Goal: Transaction & Acquisition: Purchase product/service

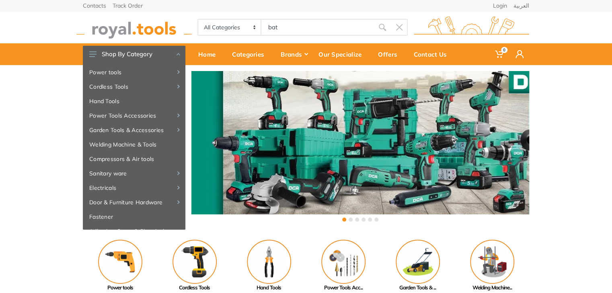
type input "batt"
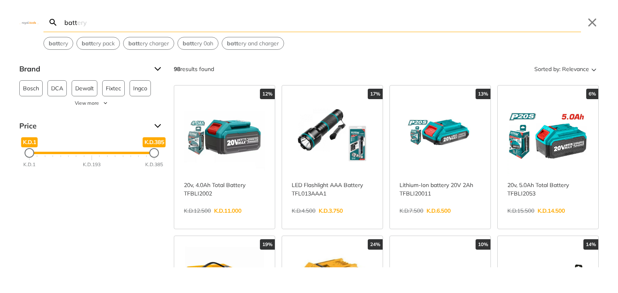
click at [220, 220] on link "View more →" at bounding box center [224, 220] width 81 height 0
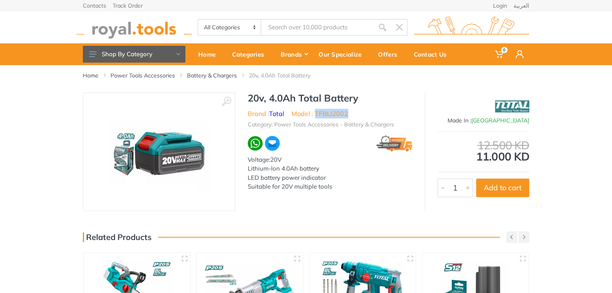
drag, startPoint x: 352, startPoint y: 112, endPoint x: 317, endPoint y: 113, distance: 35.4
click at [317, 113] on ul "Brand : Total Model : TFBLI2002" at bounding box center [330, 114] width 165 height 10
copy li "TFBLI2002"
type input "batt"
click at [205, 76] on link "Battery & Chargers" at bounding box center [212, 76] width 50 height 8
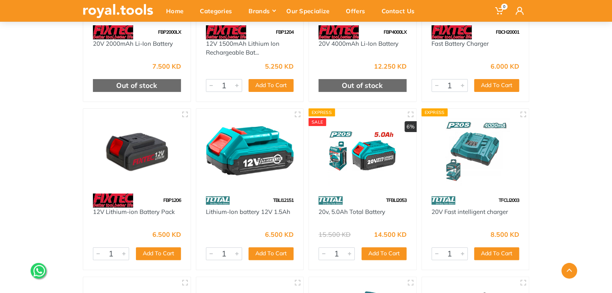
scroll to position [1562, 0]
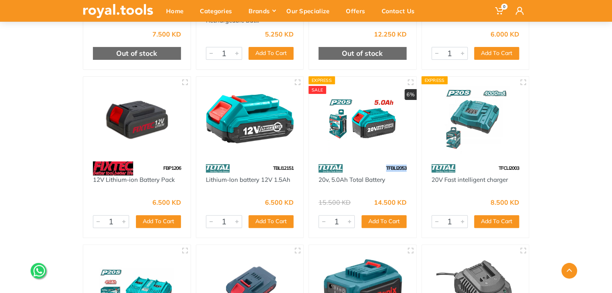
drag, startPoint x: 410, startPoint y: 169, endPoint x: 380, endPoint y: 168, distance: 30.2
click at [380, 168] on div "TFBLI2053" at bounding box center [362, 169] width 107 height 14
copy span "TFBLI2053"
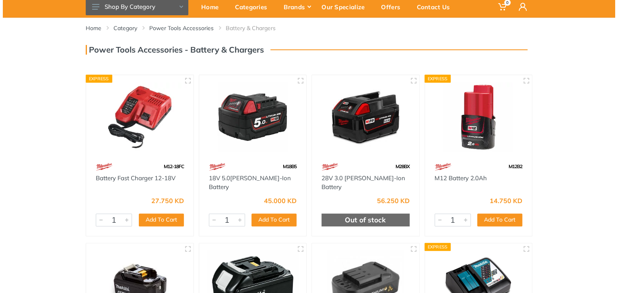
scroll to position [0, 0]
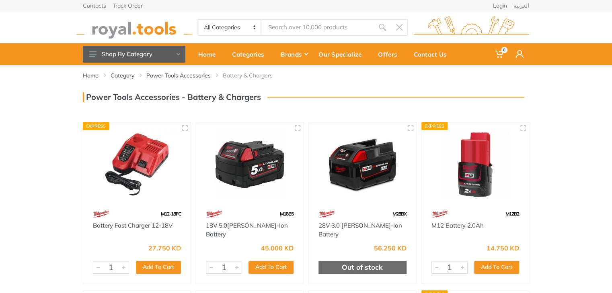
click at [284, 32] on input "Site search" at bounding box center [317, 27] width 113 height 17
type input "fp"
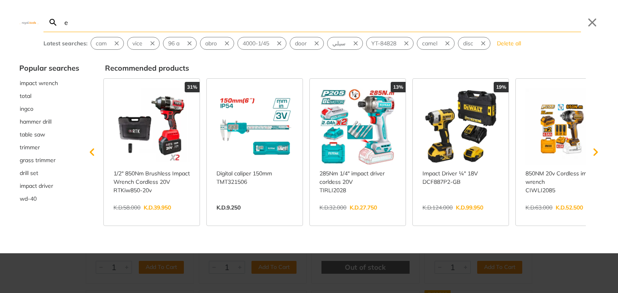
type input "e"
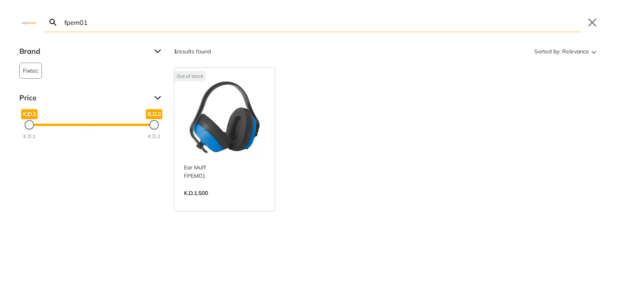
type input "fpem01"
click at [230, 202] on link "View more →" at bounding box center [224, 202] width 81 height 0
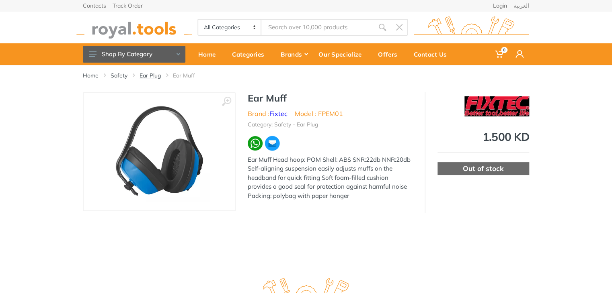
click at [157, 76] on link "Ear Plug" at bounding box center [150, 76] width 21 height 8
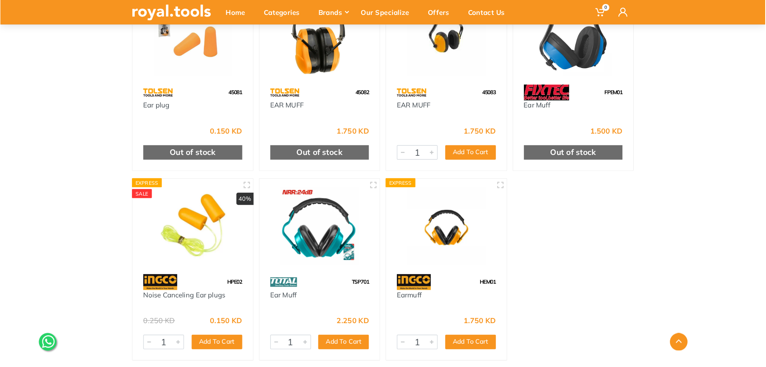
scroll to position [133, 0]
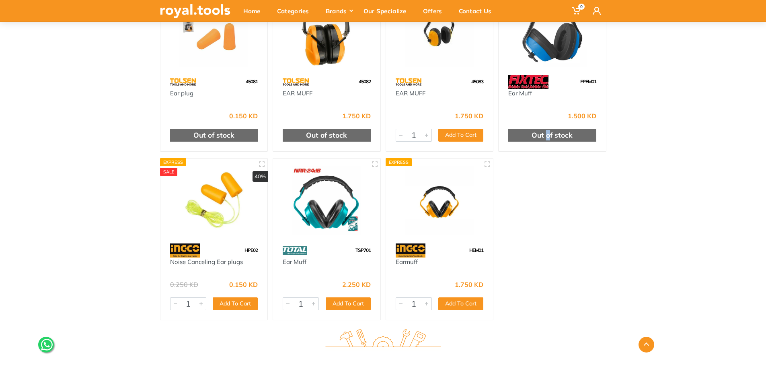
drag, startPoint x: 599, startPoint y: 0, endPoint x: 548, endPoint y: 205, distance: 211.1
click at [548, 205] on div "45081 Ear plug 0.150 KD Out of stock Express 45082 EAR MUFF 1" at bounding box center [383, 154] width 451 height 337
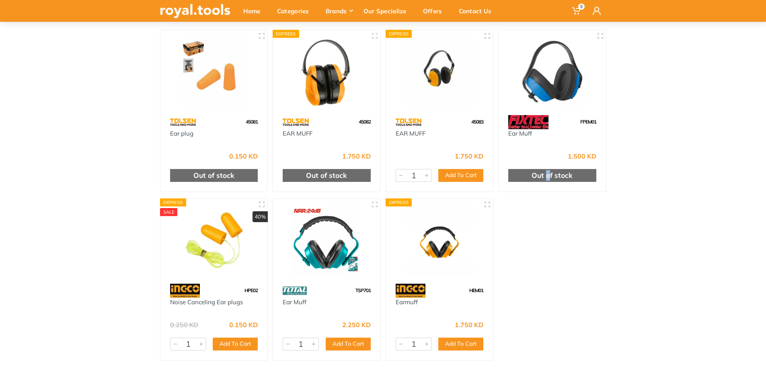
scroll to position [90, 0]
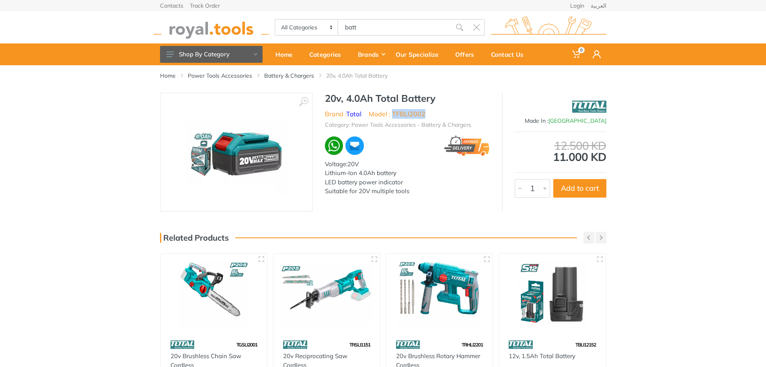
drag, startPoint x: 431, startPoint y: 113, endPoint x: 394, endPoint y: 113, distance: 37.0
click at [394, 113] on ul "Brand : Total Model : TFBLI2002" at bounding box center [407, 114] width 165 height 10
copy li "TFBLI2002"
click at [300, 73] on link "Battery & Chargers" at bounding box center [289, 76] width 50 height 8
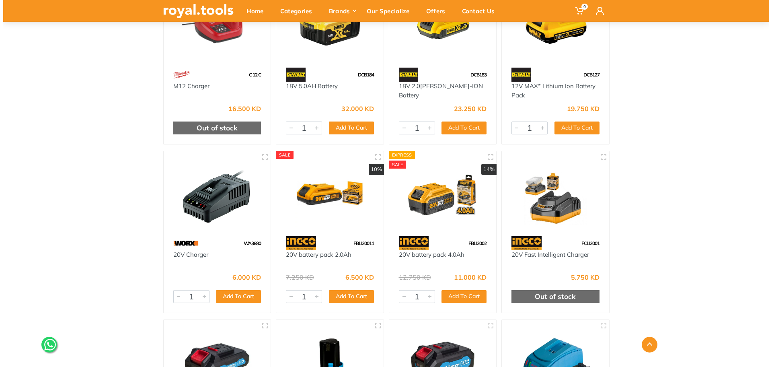
scroll to position [1471, 0]
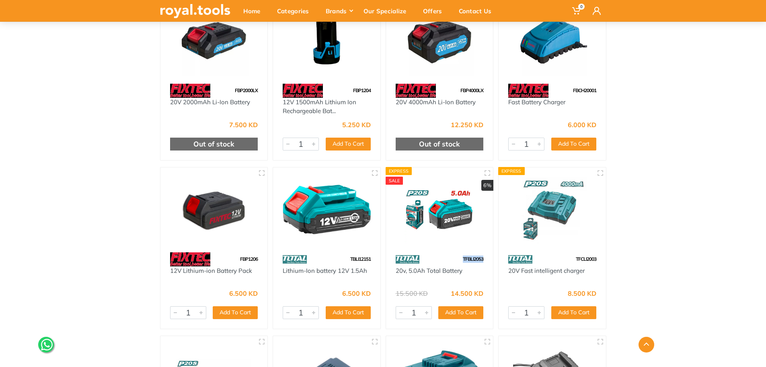
drag, startPoint x: 483, startPoint y: 256, endPoint x: 461, endPoint y: 258, distance: 22.2
click at [461, 258] on div "TFBLI2053" at bounding box center [439, 259] width 107 height 14
copy span "TFBLI2053"
click at [460, 313] on button "Add To Cart" at bounding box center [460, 312] width 45 height 13
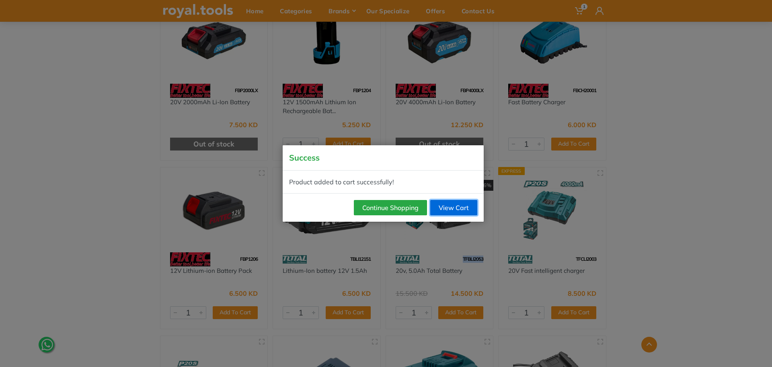
click at [465, 214] on link "View Cart" at bounding box center [453, 207] width 47 height 15
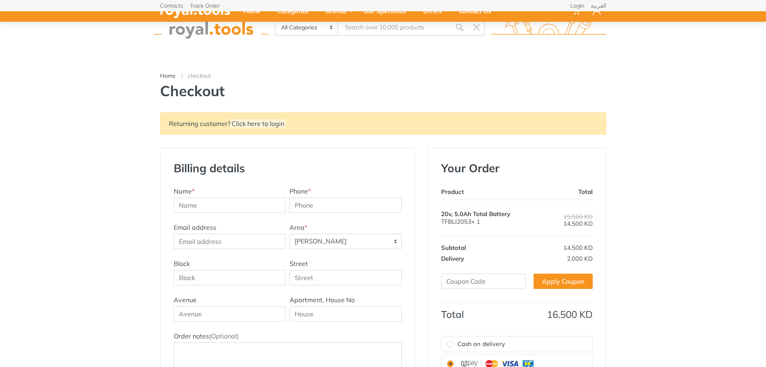
select select "71"
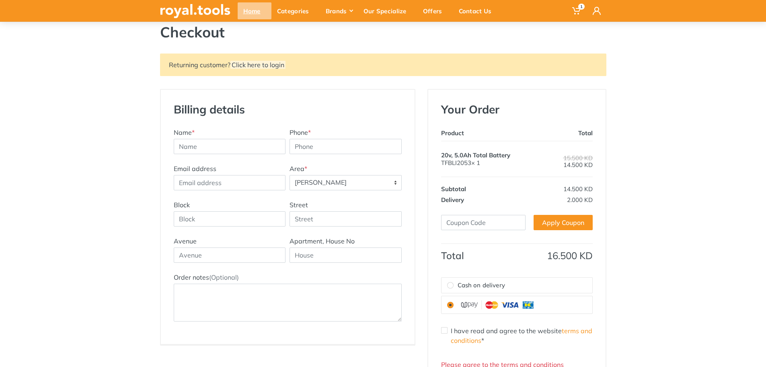
click at [242, 3] on div "Home" at bounding box center [255, 10] width 34 height 17
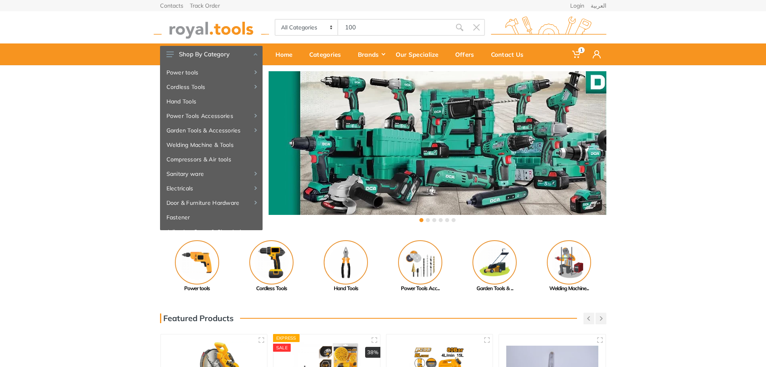
type input "100"
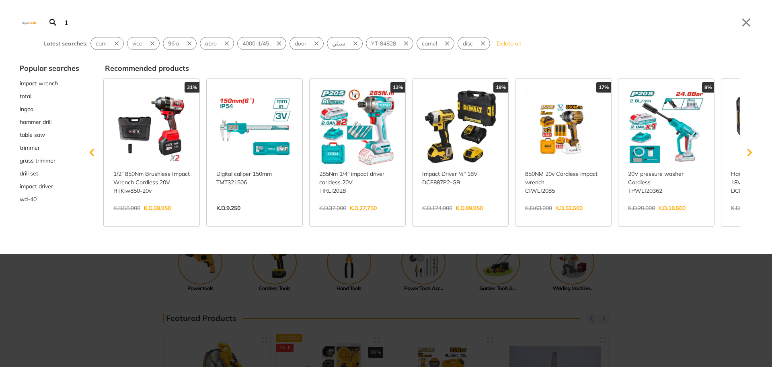
type input "10"
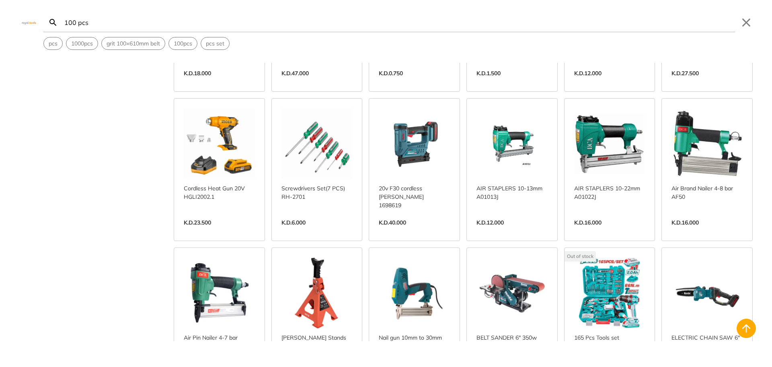
scroll to position [2225, 0]
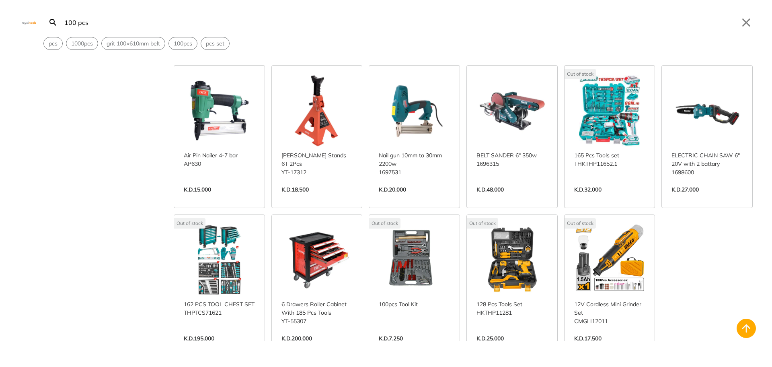
scroll to position [2241, 0]
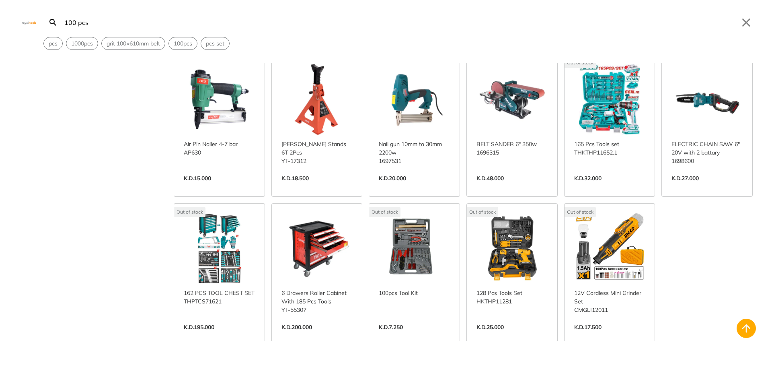
type input "100 pcs"
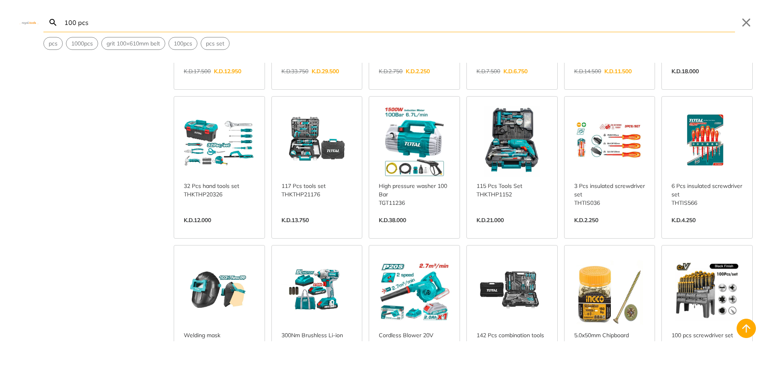
scroll to position [137, 0]
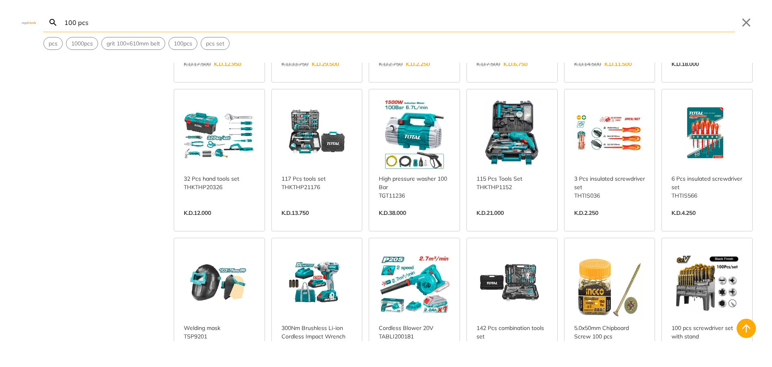
click at [234, 221] on link "View more →" at bounding box center [219, 221] width 71 height 0
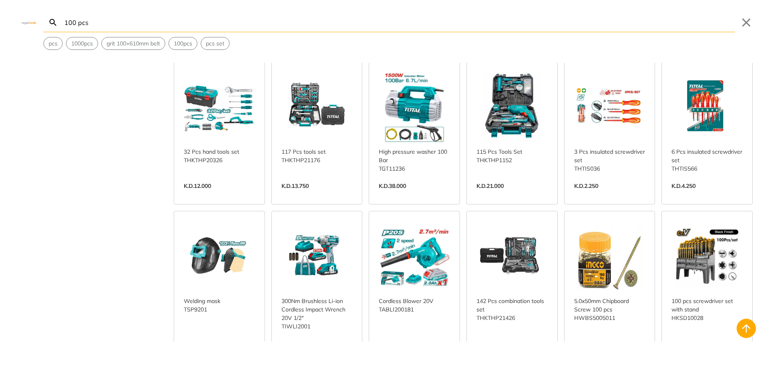
scroll to position [168, 0]
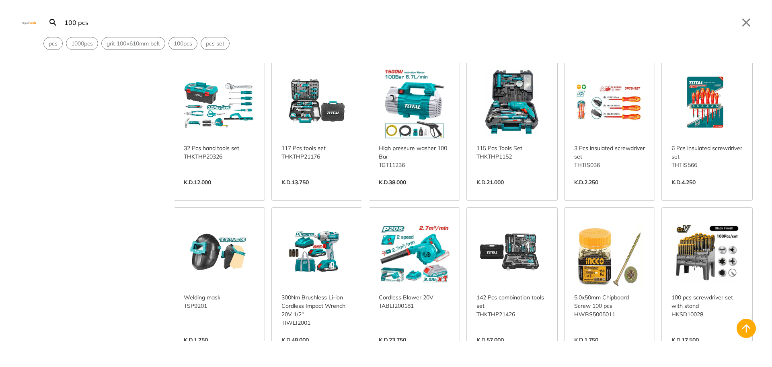
click at [222, 191] on link "View more →" at bounding box center [219, 191] width 71 height 0
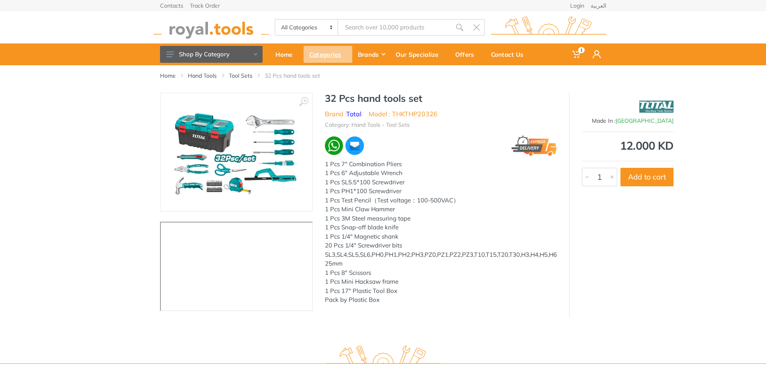
type input "100 pcs"
click at [247, 75] on link "Tool Sets" at bounding box center [241, 76] width 24 height 8
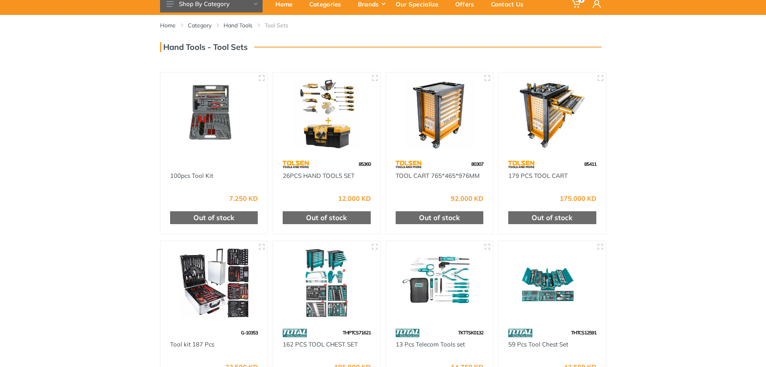
scroll to position [107, 0]
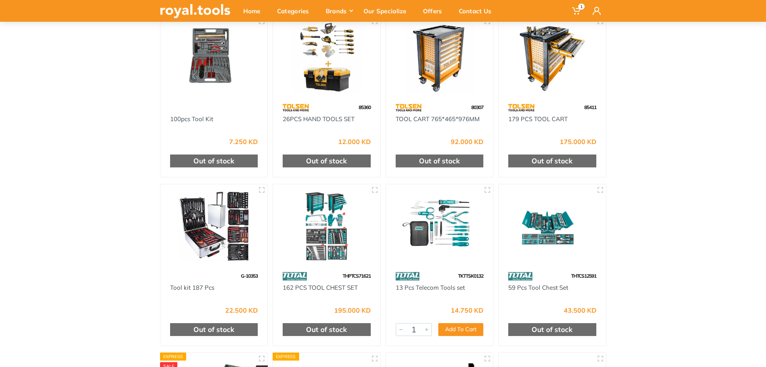
drag, startPoint x: 772, startPoint y: 119, endPoint x: 772, endPoint y: 245, distance: 126.2
click at [765, 245] on html "1" at bounding box center [383, 76] width 766 height 367
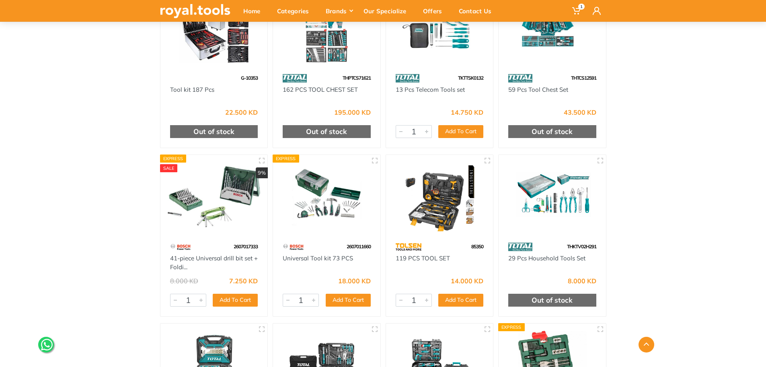
scroll to position [310, 0]
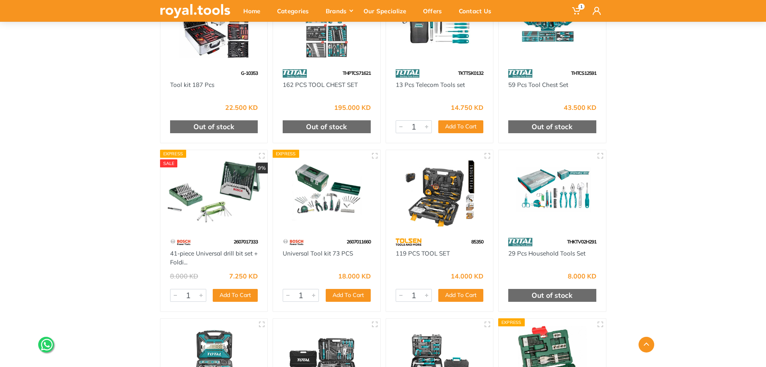
click at [447, 200] on img at bounding box center [439, 192] width 93 height 70
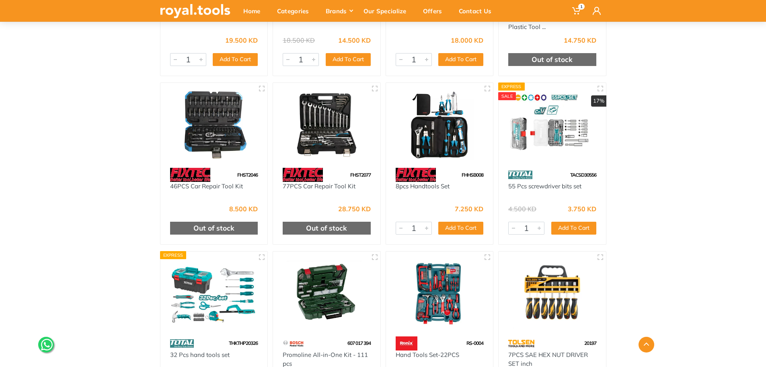
scroll to position [1124, 0]
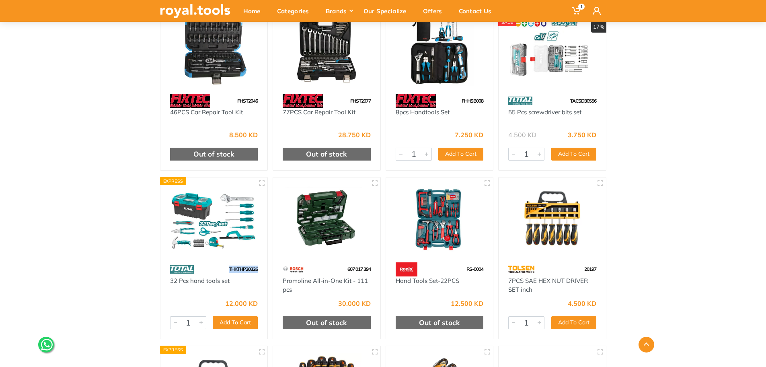
drag, startPoint x: 260, startPoint y: 270, endPoint x: 228, endPoint y: 269, distance: 32.6
click at [228, 269] on div "THKTHP20326" at bounding box center [213, 269] width 107 height 14
copy span "THKTHP20326"
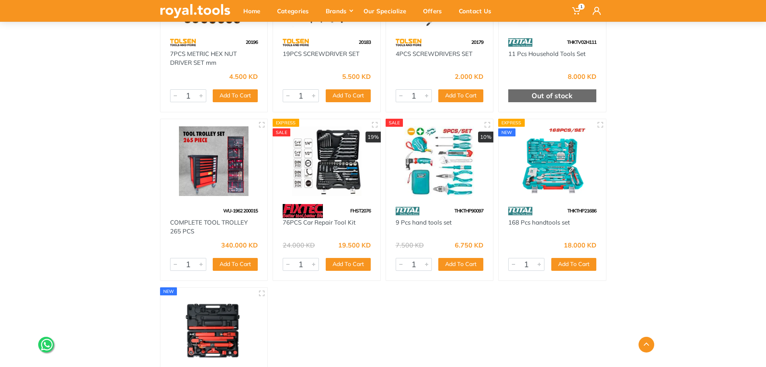
scroll to position [1515, 0]
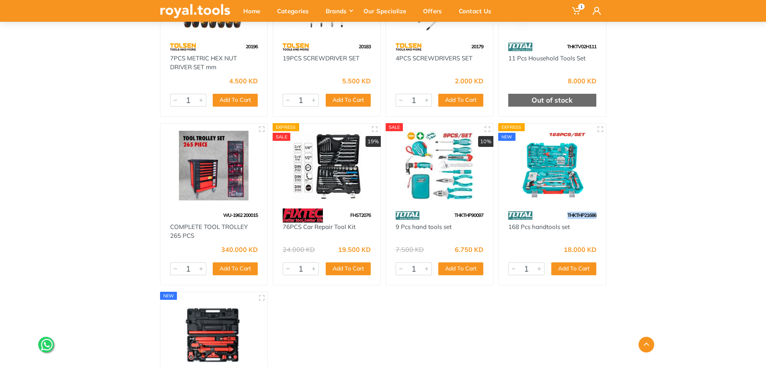
drag, startPoint x: 599, startPoint y: 215, endPoint x: 553, endPoint y: 211, distance: 46.0
click at [553, 211] on div "THKTHP21686" at bounding box center [552, 215] width 107 height 14
copy span "THKTHP21686"
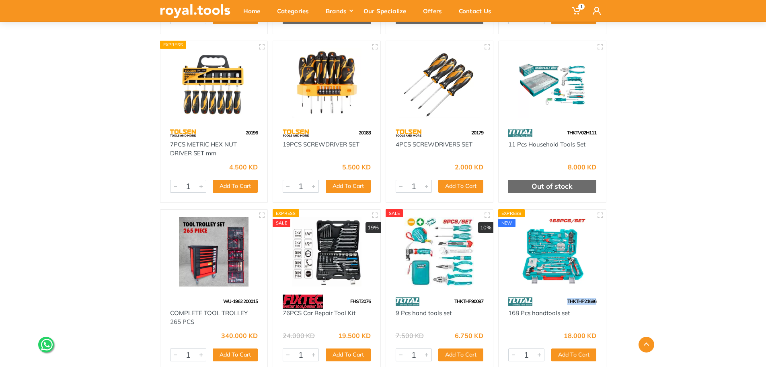
scroll to position [1476, 0]
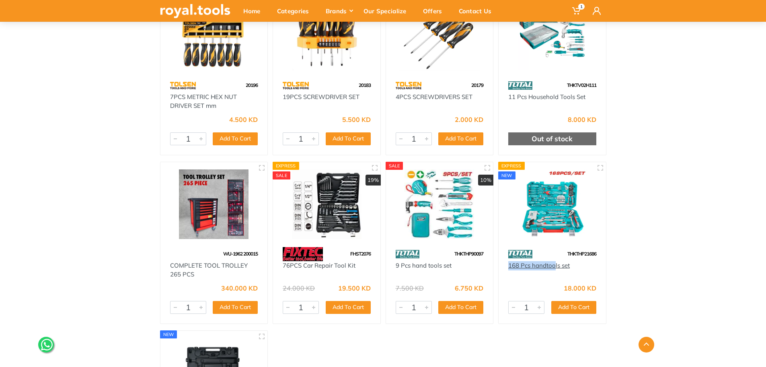
drag, startPoint x: 507, startPoint y: 264, endPoint x: 554, endPoint y: 266, distance: 47.1
click at [554, 266] on div "168 Pcs handtools set" at bounding box center [552, 270] width 107 height 18
copy link "168 Pcs handtoo"
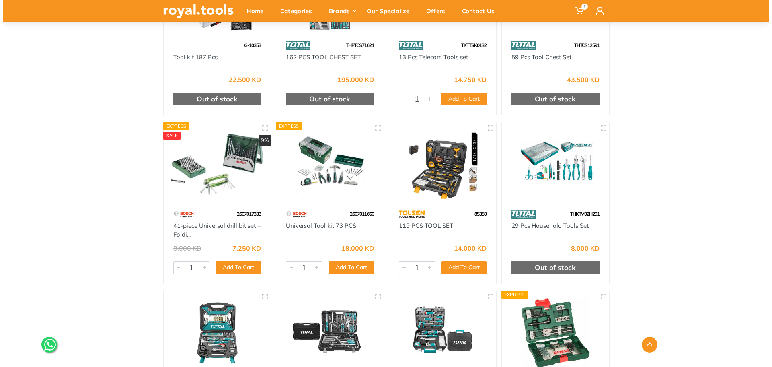
scroll to position [0, 0]
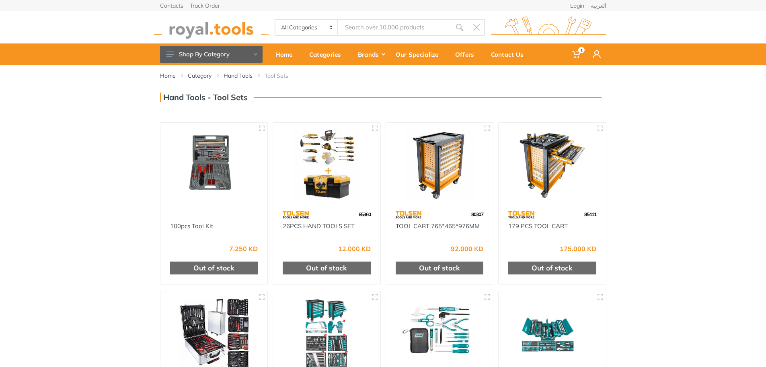
click at [349, 27] on input "Site search" at bounding box center [394, 27] width 113 height 17
paste input "168 Pcs handtoo"
type input "168 Pcs handtoo"
type input "d"
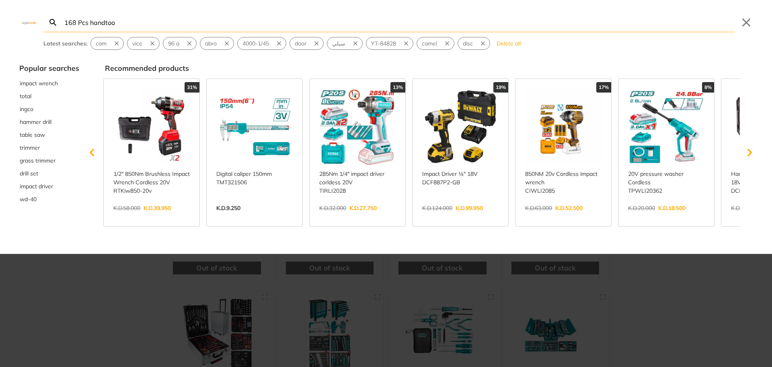
type input "168 Pcs handtoo"
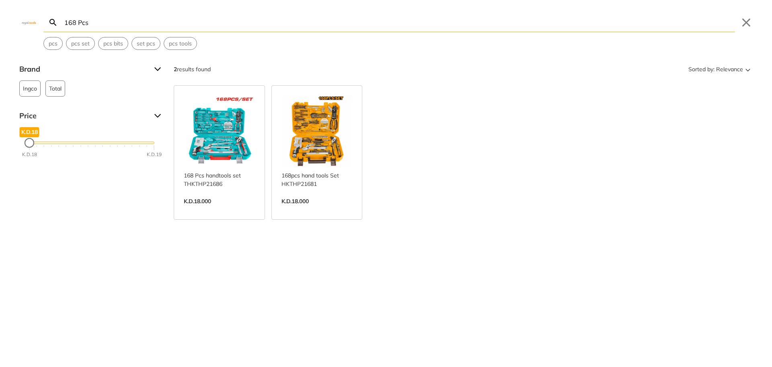
click at [339, 209] on link "View more →" at bounding box center [316, 209] width 71 height 0
drag, startPoint x: 185, startPoint y: 27, endPoint x: 0, endPoint y: 6, distance: 185.8
click at [0, 8] on div "Search 168 Pcs Submit Close pcs pcs set pcs bits set pcs pcs tools" at bounding box center [386, 25] width 772 height 50
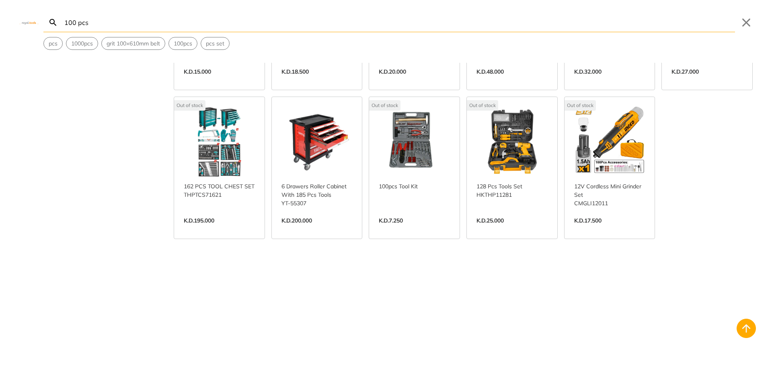
scroll to position [2360, 0]
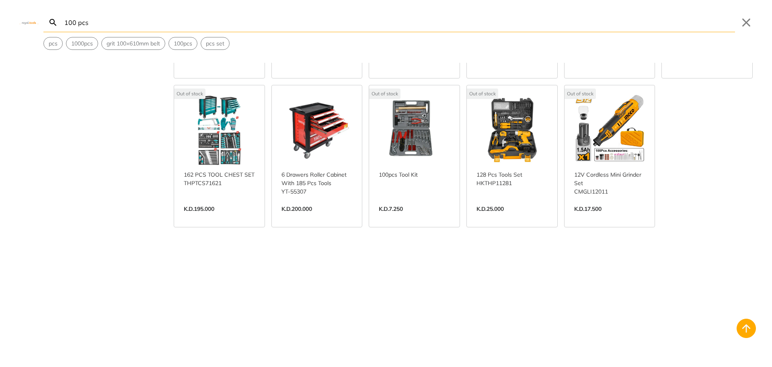
type input "100 pcs"
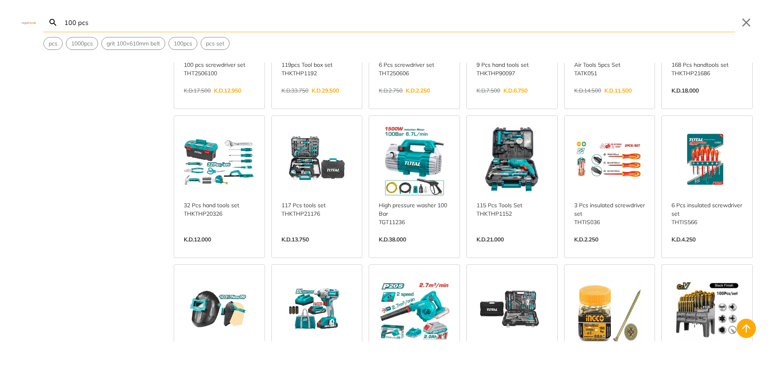
scroll to position [0, 0]
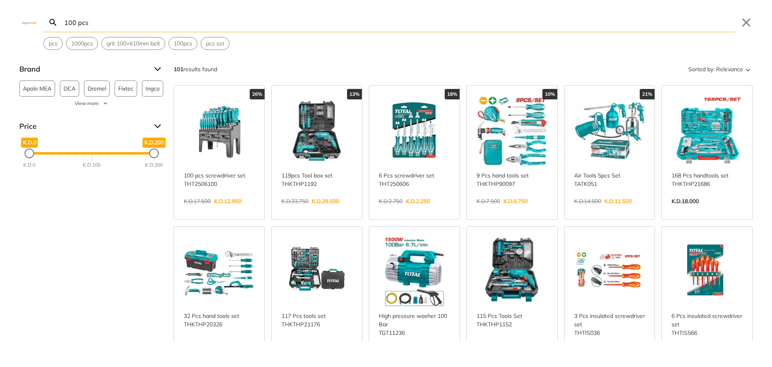
click at [675, 209] on link "View more →" at bounding box center [706, 209] width 71 height 0
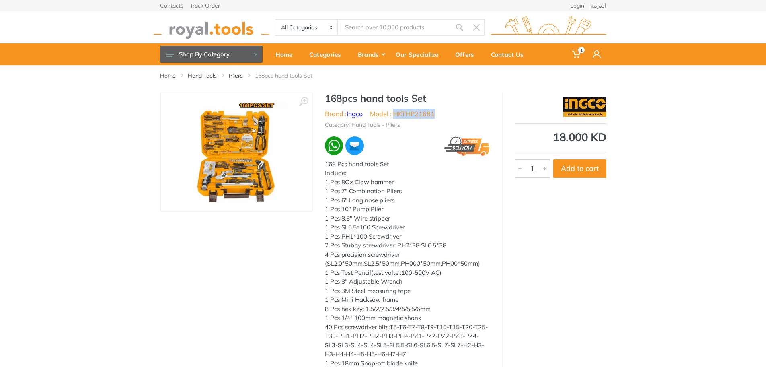
click at [235, 78] on link "Pliers" at bounding box center [236, 76] width 14 height 8
click at [392, 27] on input "Site search" at bounding box center [394, 27] width 113 height 17
paste input "HEM01"
type input "H"
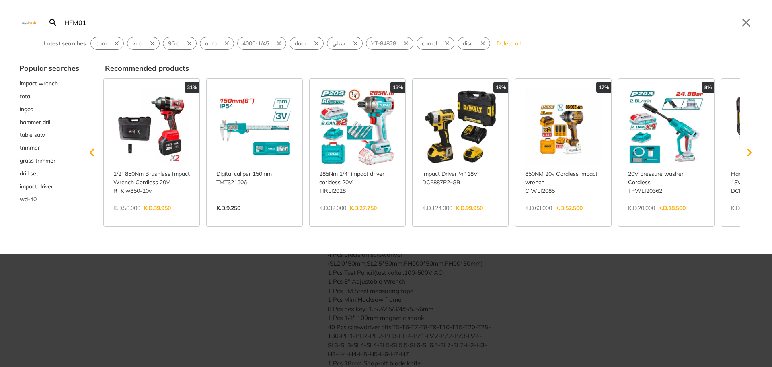
type input "HEM01"
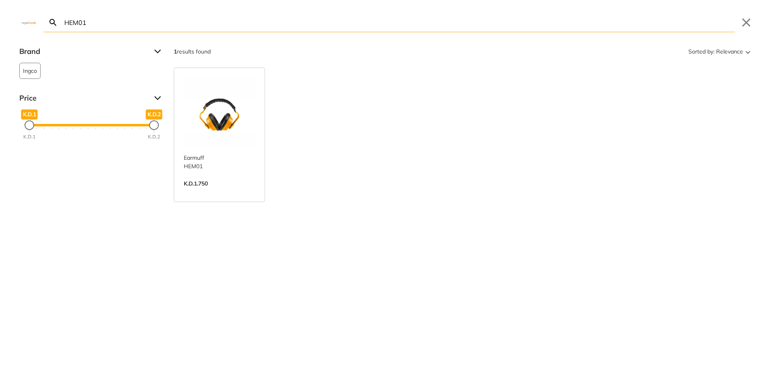
click at [215, 192] on link "View more →" at bounding box center [219, 192] width 71 height 0
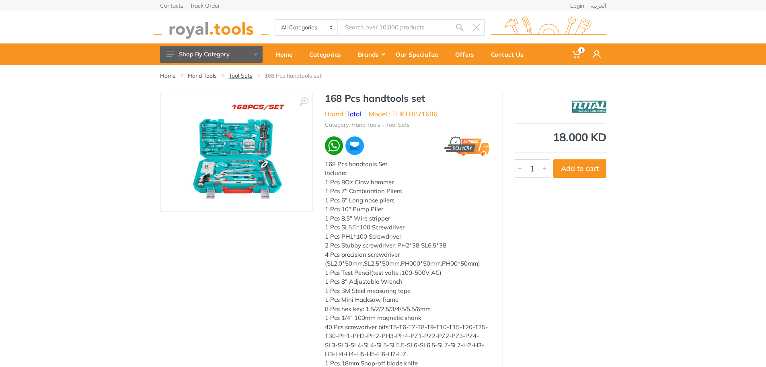
click at [245, 76] on link "Tool Sets" at bounding box center [241, 76] width 24 height 8
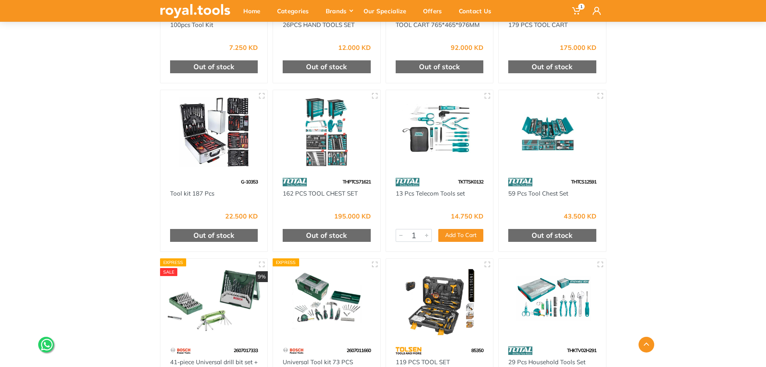
scroll to position [202, 0]
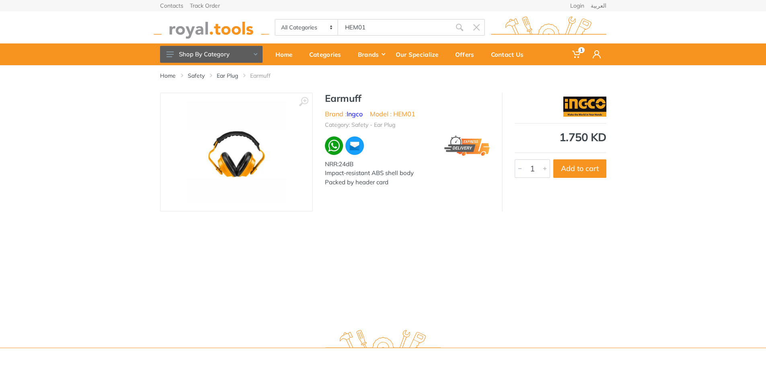
click at [587, 108] on img at bounding box center [584, 106] width 43 height 20
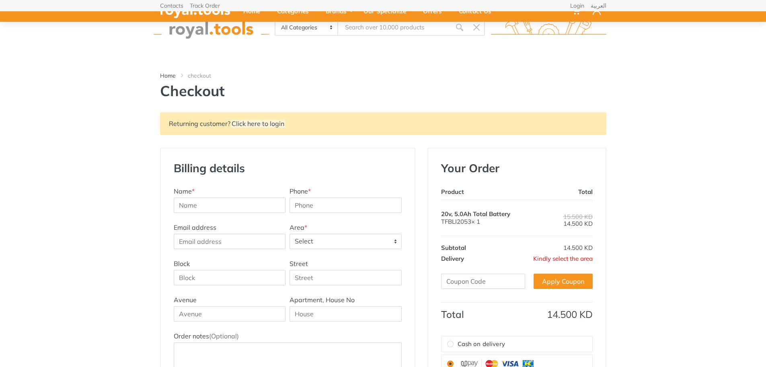
select select "71"
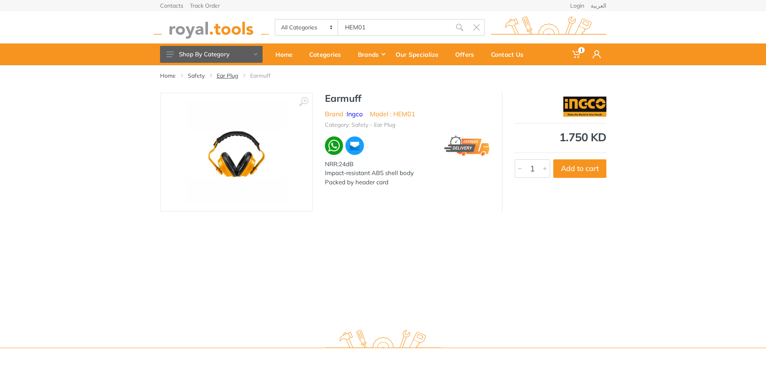
click at [232, 79] on link "Ear Plug" at bounding box center [227, 76] width 21 height 8
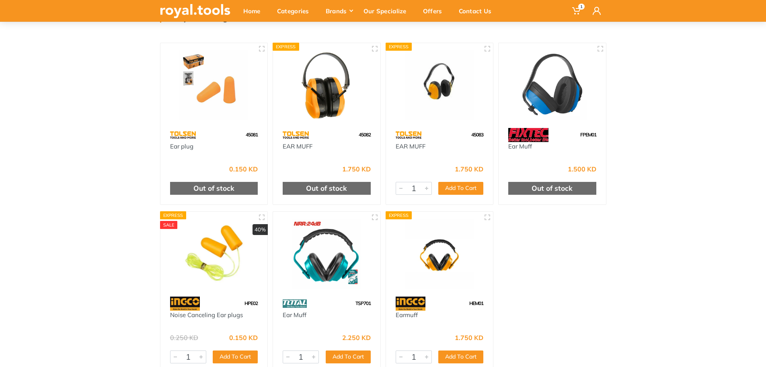
scroll to position [78, 0]
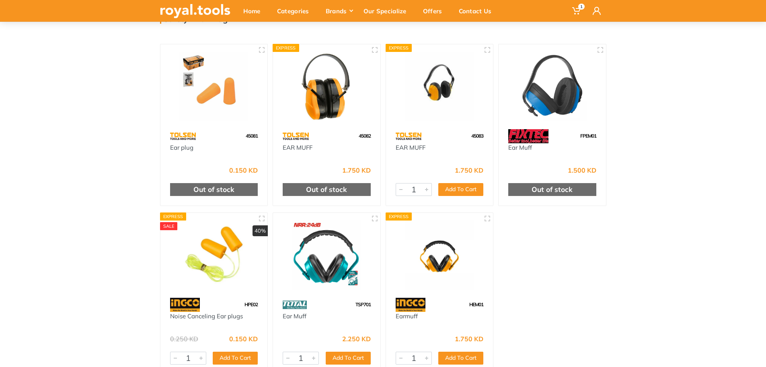
click at [443, 138] on div "45083" at bounding box center [439, 136] width 107 height 14
click at [439, 98] on img at bounding box center [439, 86] width 93 height 70
drag, startPoint x: 315, startPoint y: 147, endPoint x: 275, endPoint y: 149, distance: 39.5
click at [275, 149] on div "EAR MUFF" at bounding box center [326, 153] width 107 height 18
copy link "EAR MUFF"
